Goal: Transaction & Acquisition: Purchase product/service

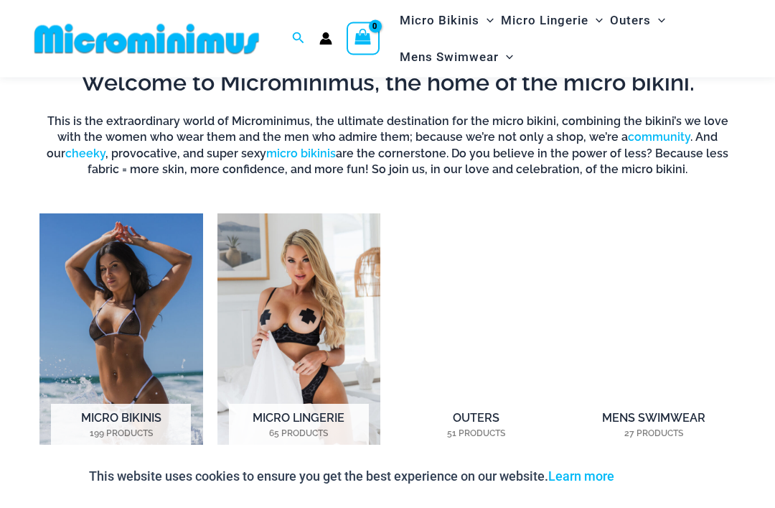
scroll to position [799, 0]
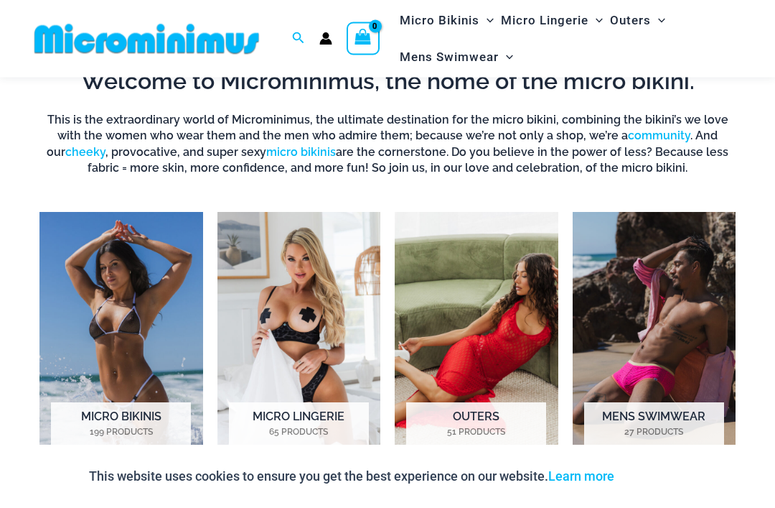
click at [309, 296] on img "Visit product category Micro Lingerie" at bounding box center [300, 340] width 164 height 256
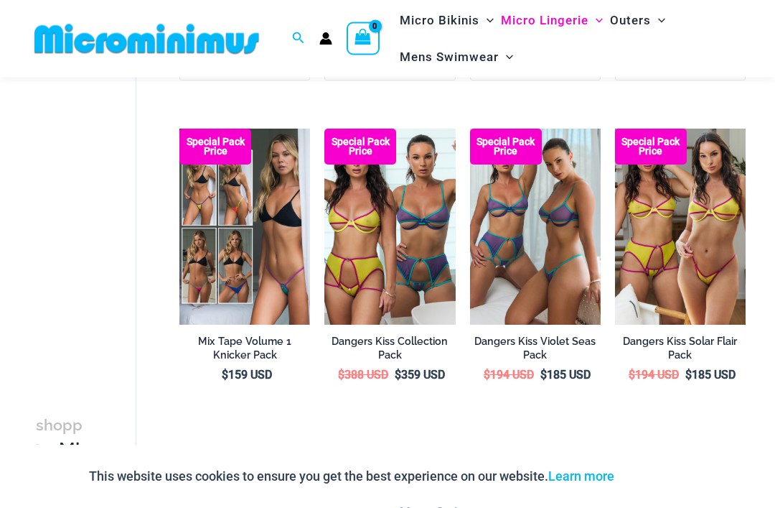
scroll to position [2554, 0]
click at [314, 463] on link "→" at bounding box center [311, 465] width 32 height 32
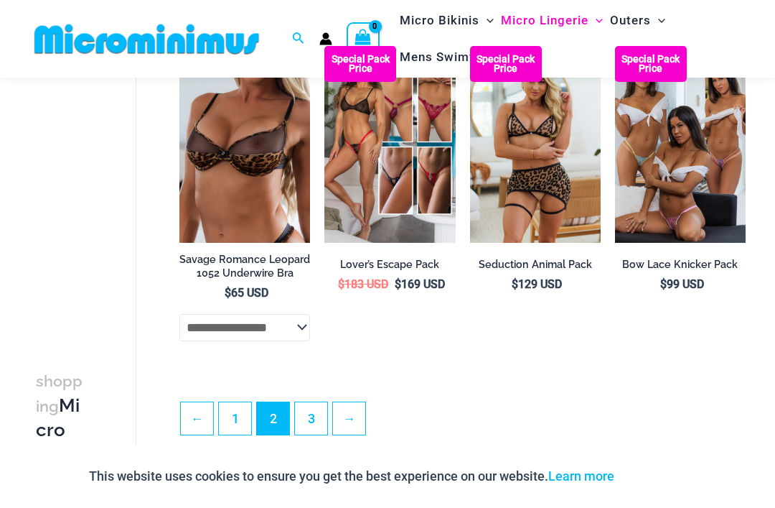
scroll to position [2554, 0]
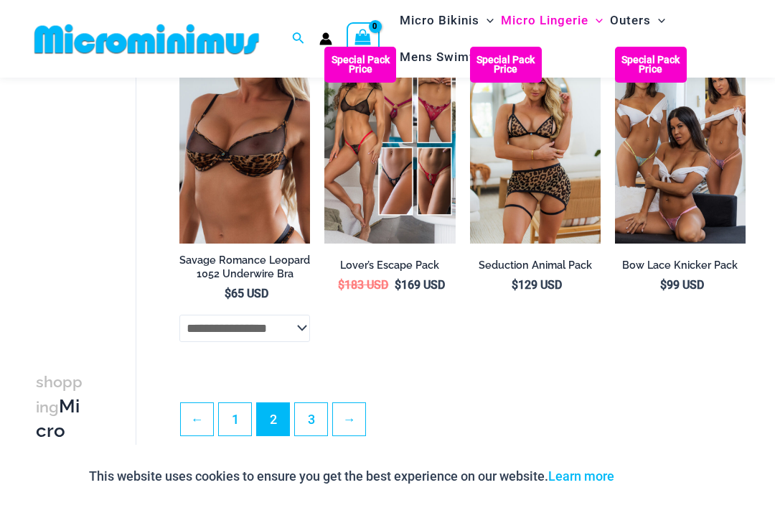
click at [347, 434] on link "→" at bounding box center [349, 419] width 32 height 32
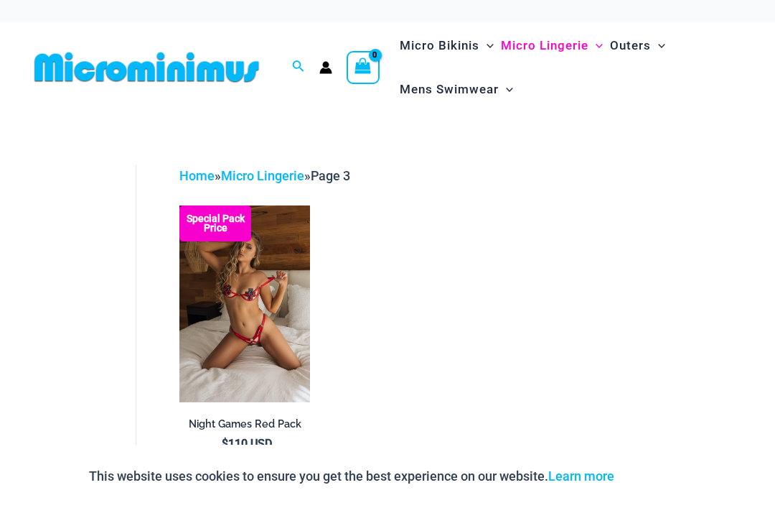
click at [179, 205] on img at bounding box center [179, 205] width 0 height 0
